Goal: Task Accomplishment & Management: Complete application form

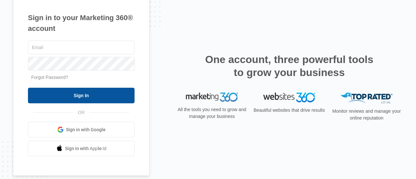
type input "[EMAIL_ADDRESS][DOMAIN_NAME]"
click at [86, 95] on input "Sign In" at bounding box center [81, 96] width 107 height 16
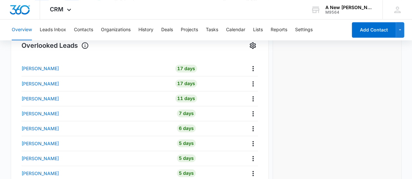
scroll to position [254, 0]
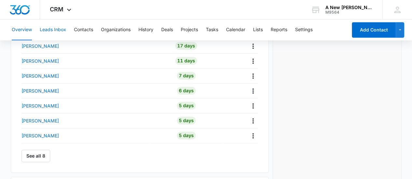
click at [57, 28] on button "Leads Inbox" at bounding box center [53, 30] width 26 height 21
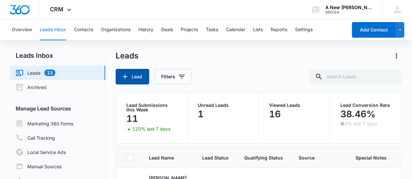
click at [125, 80] on icon "button" at bounding box center [125, 77] width 8 height 8
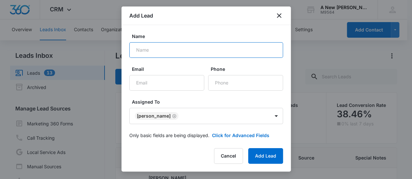
click at [144, 52] on input "Name" at bounding box center [206, 50] width 154 height 16
type input "[PERSON_NAME]"
paste input "[EMAIL_ADDRESS][DOMAIN_NAME]"
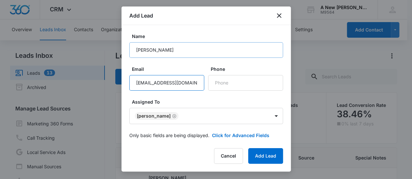
type input "[EMAIL_ADDRESS][DOMAIN_NAME]"
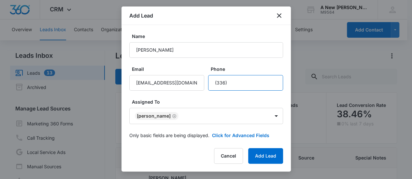
click at [231, 82] on input "Phone" at bounding box center [245, 83] width 75 height 16
type input "[PHONE_NUMBER]"
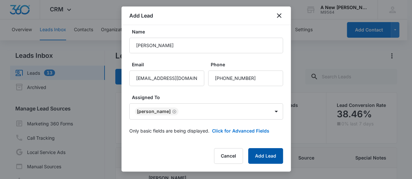
click at [262, 155] on button "Add Lead" at bounding box center [265, 156] width 35 height 16
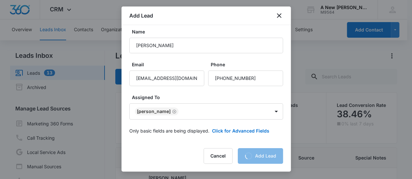
click at [262, 155] on div "Cancel Loading Add Lead" at bounding box center [242, 156] width 79 height 16
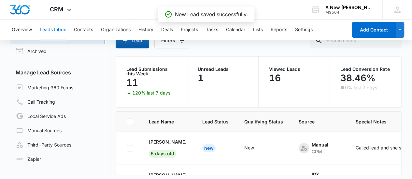
scroll to position [54, 0]
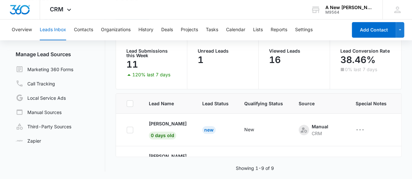
click at [48, 28] on button "Leads Inbox" at bounding box center [53, 30] width 26 height 21
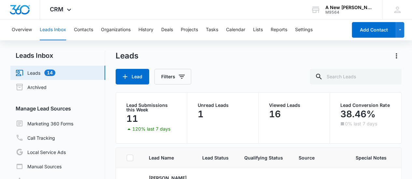
scroll to position [41, 0]
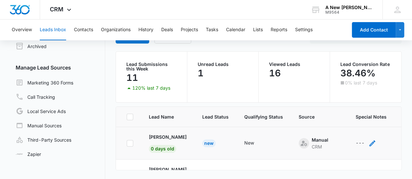
click at [360, 143] on div "---" at bounding box center [359, 144] width 9 height 8
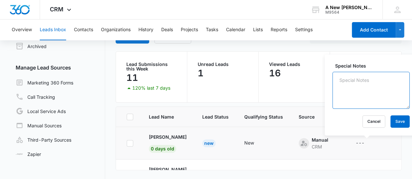
click at [347, 83] on textarea "Special Notes" at bounding box center [370, 90] width 77 height 37
type textarea "Called lead, sent email, sent text also"
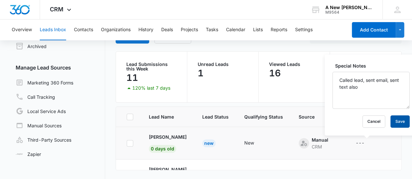
click at [390, 118] on button "Save" at bounding box center [399, 122] width 19 height 12
